Goal: Navigation & Orientation: Find specific page/section

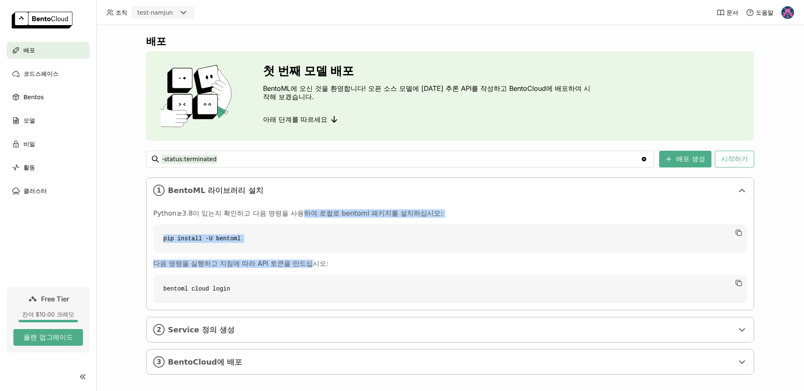
drag, startPoint x: 286, startPoint y: 211, endPoint x: 297, endPoint y: 281, distance: 70.9
click at [297, 281] on div "Python≥3.8이 있는지 확인하고 다음 명령을 사용하여 로컬로 bentoml 패키지를 설치하십시오: pip install -U bentom…" at bounding box center [450, 256] width 594 height 94
click at [297, 282] on code "bentoml cloud login" at bounding box center [450, 289] width 594 height 28
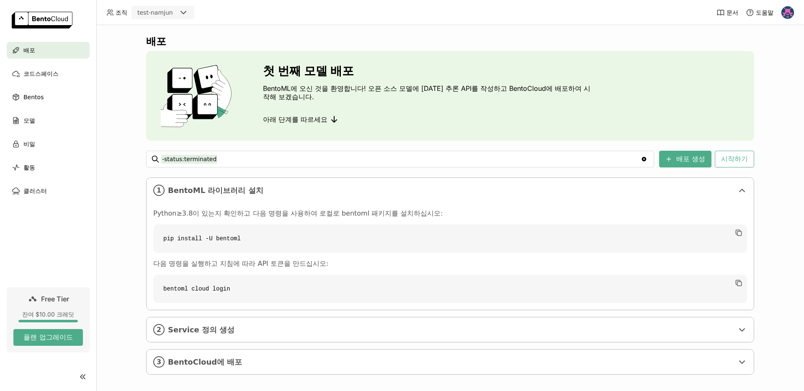
scroll to position [6, 0]
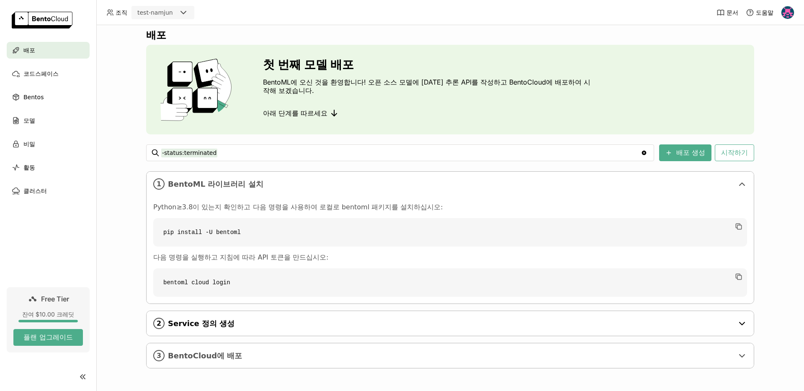
click at [259, 323] on span "Service 정의 생성" at bounding box center [451, 323] width 566 height 9
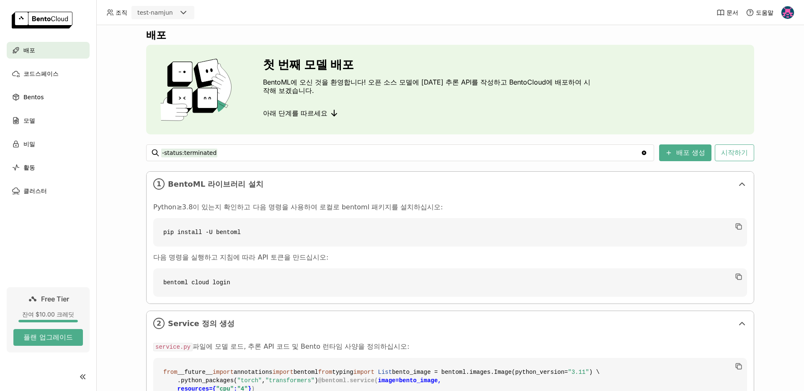
scroll to position [312, 0]
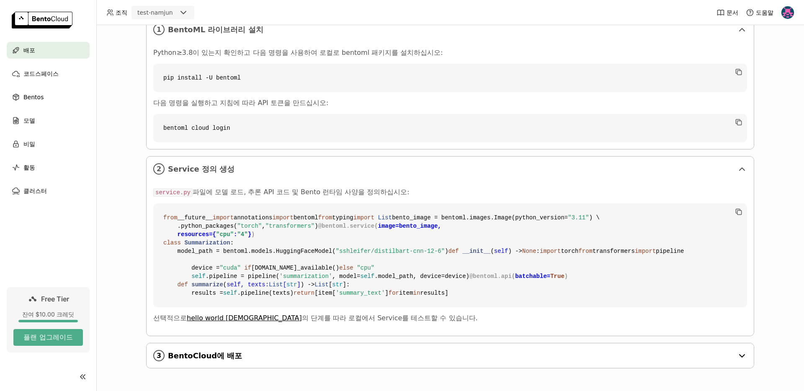
click at [252, 349] on div "3 BentoCloud에 배포" at bounding box center [450, 356] width 607 height 25
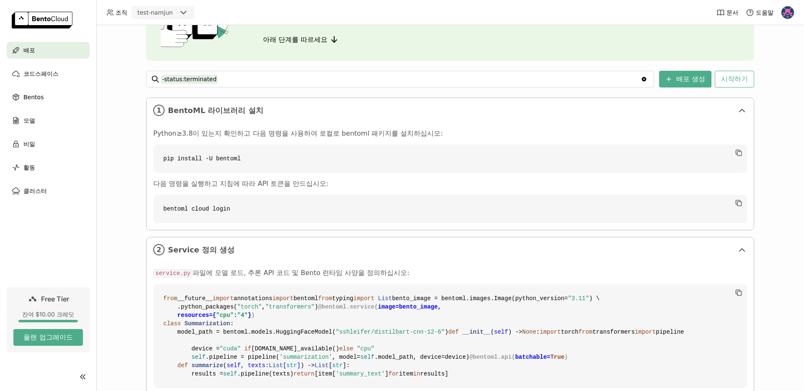
scroll to position [6, 0]
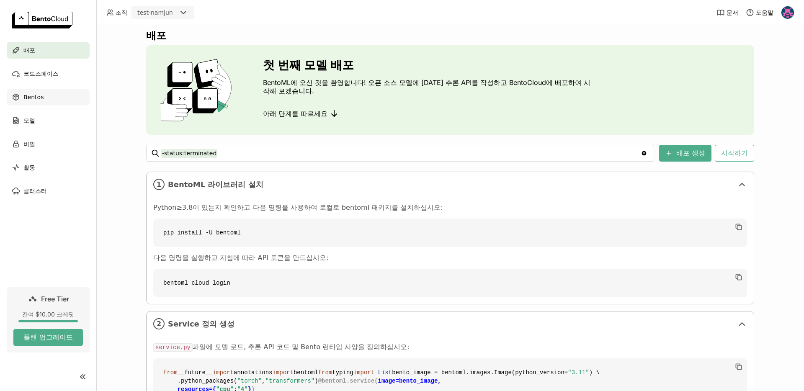
click at [55, 93] on div "Bentos" at bounding box center [48, 97] width 83 height 17
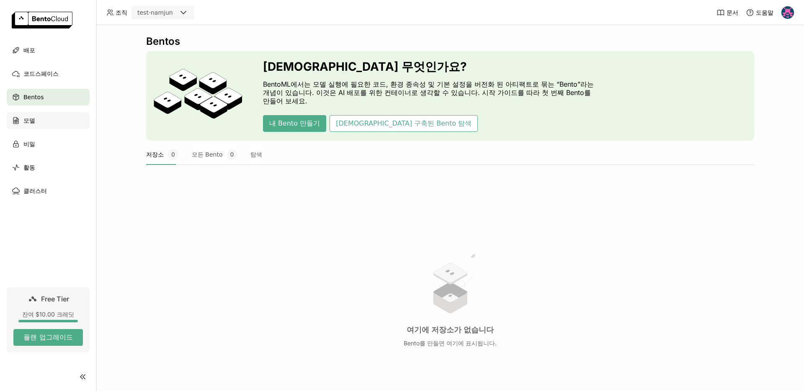
click at [41, 113] on div "모델" at bounding box center [48, 120] width 83 height 17
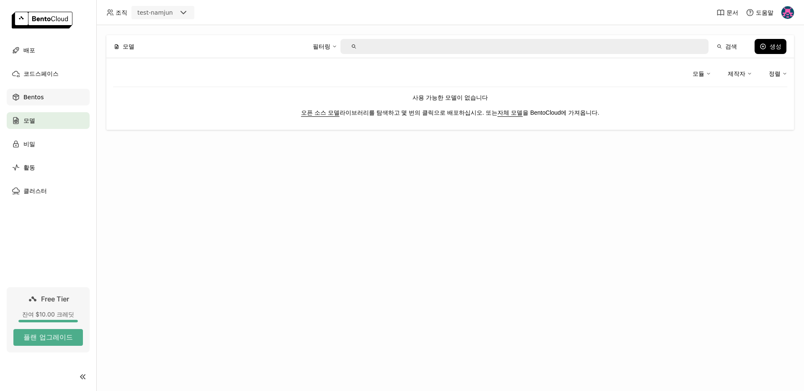
click at [47, 98] on div "Bentos" at bounding box center [48, 97] width 83 height 17
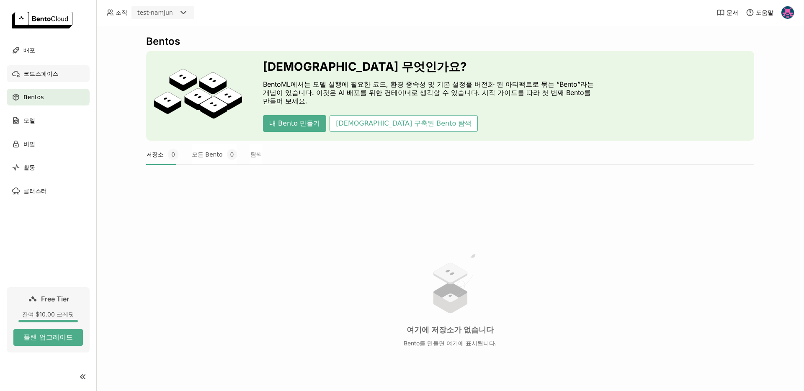
click at [54, 82] on div "코드스페이스" at bounding box center [48, 73] width 83 height 17
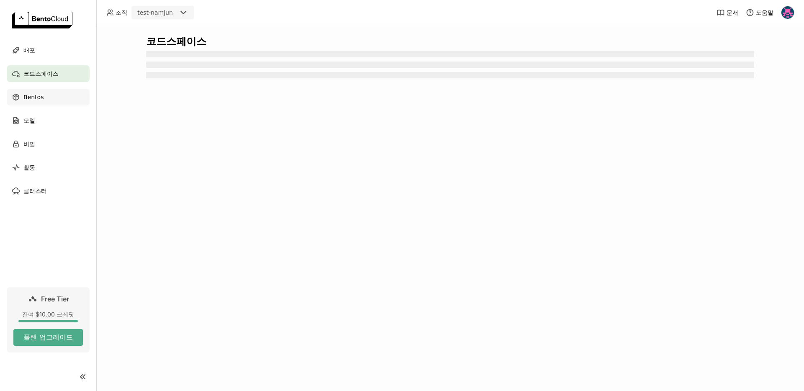
click at [52, 97] on div "Bentos" at bounding box center [48, 97] width 83 height 17
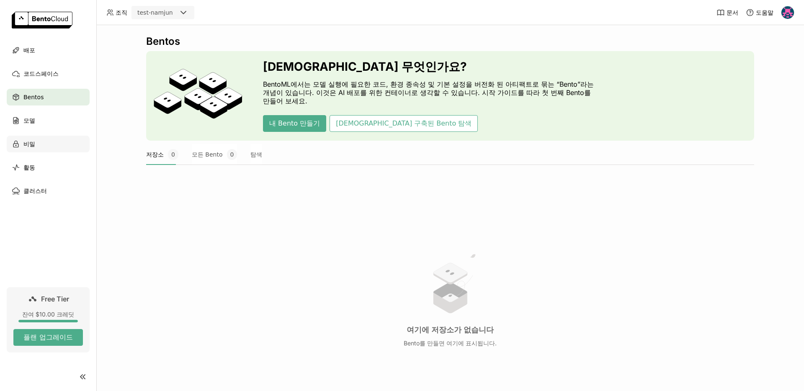
click at [44, 144] on div "비밀" at bounding box center [48, 144] width 83 height 17
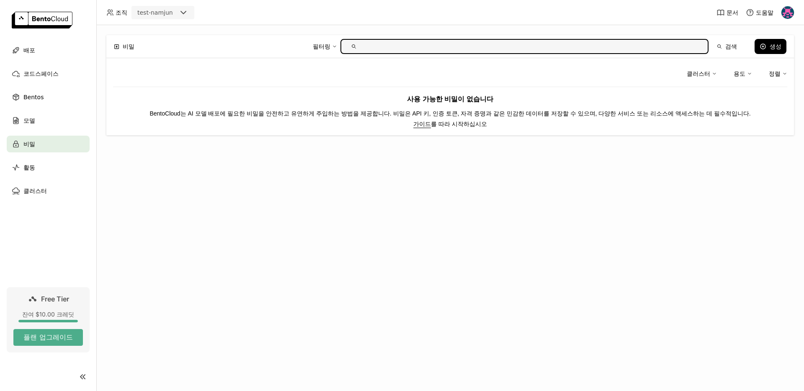
click at [42, 85] on ul "배포 코드스페이스 Bentos 모델 비밀 활동 클러스터" at bounding box center [48, 121] width 96 height 158
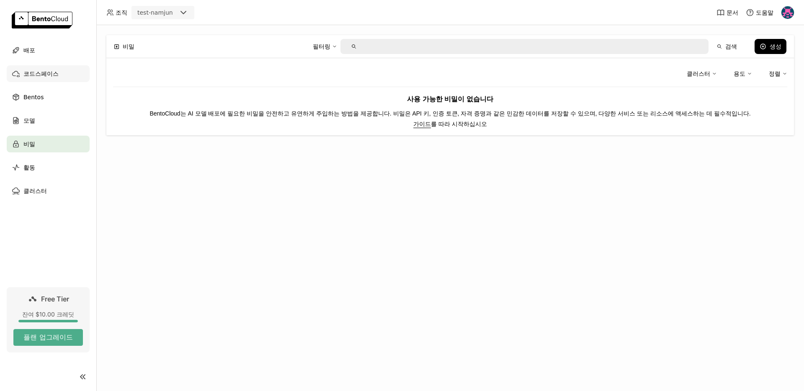
click at [40, 66] on div "코드스페이스" at bounding box center [48, 73] width 83 height 17
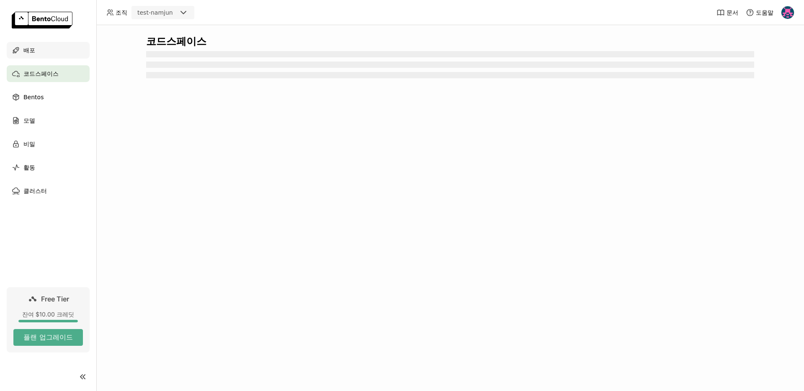
click at [36, 48] on div "배포" at bounding box center [48, 50] width 83 height 17
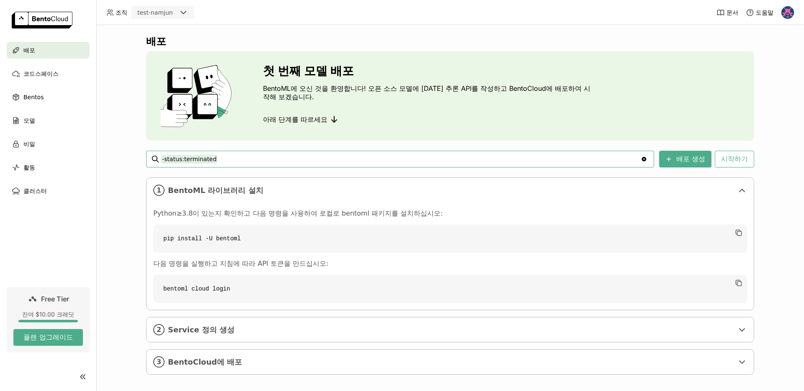
scroll to position [6, 0]
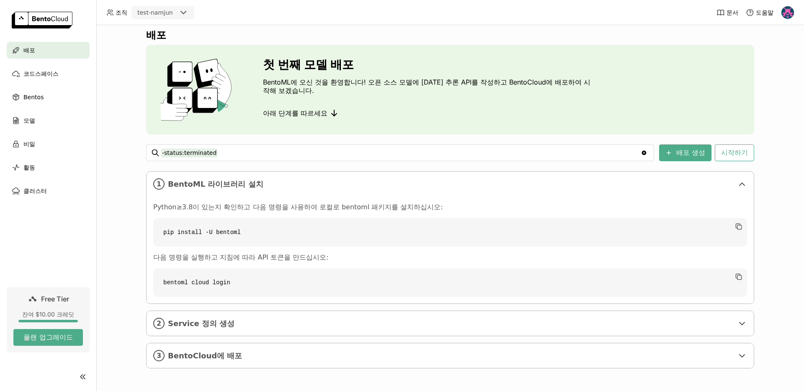
click at [316, 342] on div "1 BentoML 라이브러리 설치 Python≥3.8이 있는지 확인하고 다음 명령을 사용하여 로컬로 bentoml 패키지를 설치하십시오: pi…" at bounding box center [450, 269] width 608 height 197
click at [315, 351] on span "BentoCloud에 배포" at bounding box center [451, 355] width 566 height 9
click at [316, 328] on div "2 Service 정의 생성" at bounding box center [450, 323] width 607 height 25
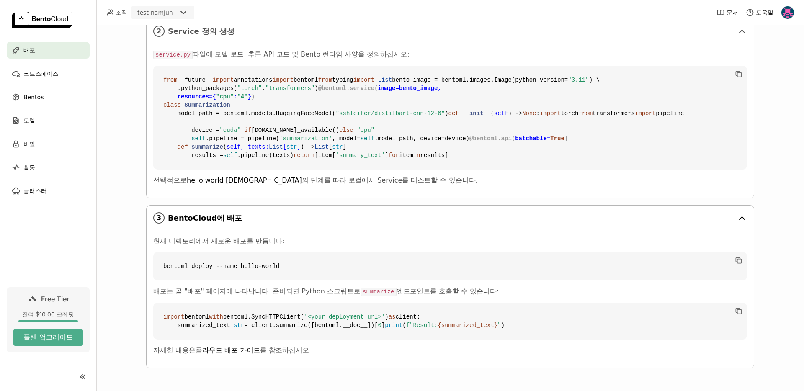
scroll to position [0, 0]
